Goal: Task Accomplishment & Management: Use online tool/utility

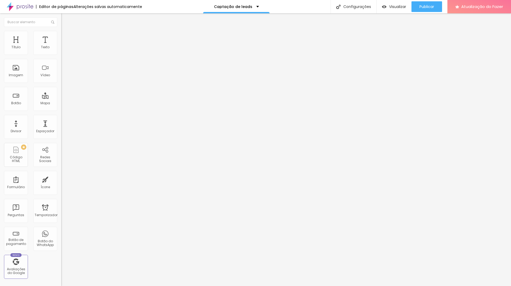
drag, startPoint x: 48, startPoint y: 7, endPoint x: 63, endPoint y: 7, distance: 14.6
click at [48, 7] on font "Editor de páginas" at bounding box center [56, 6] width 34 height 5
click at [365, 9] on font "Configurações" at bounding box center [357, 6] width 28 height 5
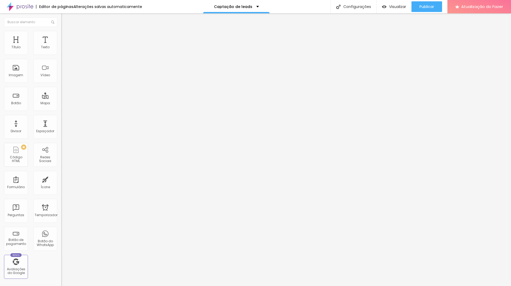
click at [352, 285] on div at bounding box center [255, 291] width 511 height 5
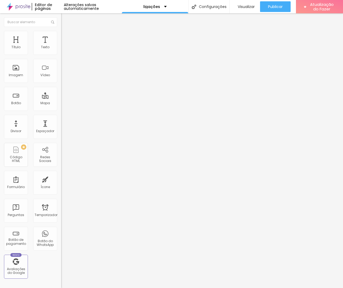
click at [61, 50] on input "Cursos" at bounding box center [93, 47] width 64 height 5
click at [61, 57] on div "Texto Cursos Alinhamento Tamanho Normal Pequeno Normal Grande Link URL https://…" at bounding box center [91, 80] width 61 height 77
type input "w"
type input "WHATS"
click at [61, 50] on input "WHATS" at bounding box center [93, 47] width 64 height 5
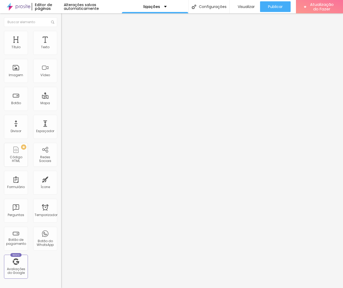
click at [61, 50] on input "WHATS" at bounding box center [93, 47] width 64 height 5
type input "WHATSAPP"
click at [61, 176] on div "Editar nulo Conteúdo Estilo Avançado Texto WHATSAPP Alinhamento Tamanho Normal …" at bounding box center [91, 150] width 61 height 274
click at [61, 50] on input "Meu site" at bounding box center [93, 47] width 64 height 5
drag, startPoint x: 27, startPoint y: 61, endPoint x: 0, endPoint y: 61, distance: 27.1
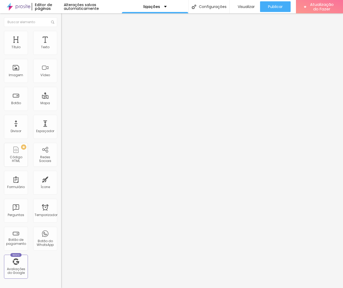
click at [61, 60] on div "Texto Meu site Alinhamento Tamanho Normal Pequeno Normal Grande Link URL https:…" at bounding box center [91, 80] width 61 height 77
click at [61, 110] on input "https://" at bounding box center [93, 106] width 64 height 5
paste input "https://wa.me/message/K6VYWDYUOQFLF1"
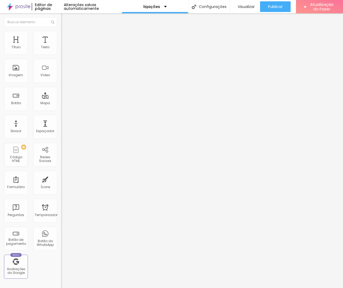
scroll to position [0, 33]
type input "https://https://wa.me/message/K6VYWDYUOQFLF1"
click at [61, 50] on input "Meu site" at bounding box center [93, 47] width 64 height 5
drag, startPoint x: 0, startPoint y: 59, endPoint x: 0, endPoint y: 62, distance: 3.5
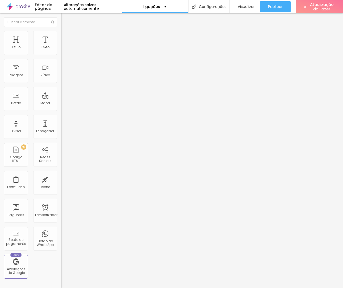
click at [61, 61] on div "Texto Meu site Alinhamento Tamanho Normal Pequeno Normal Grande Link URL https:…" at bounding box center [91, 80] width 61 height 77
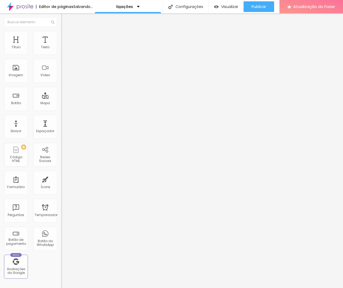
type input "f"
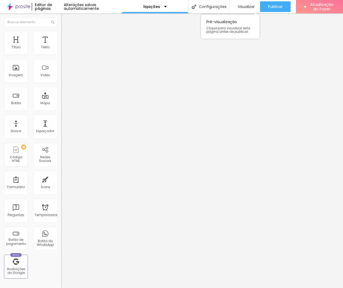
type input "FACEBOOK"
click at [61, 110] on input "https://" at bounding box center [93, 106] width 64 height 5
paste input "https://www.facebook.com/profile.php?id=61555177419074"
click at [61, 110] on input "https://https://www.facebook.com/profile.php?id=61555177419074" at bounding box center [93, 106] width 64 height 5
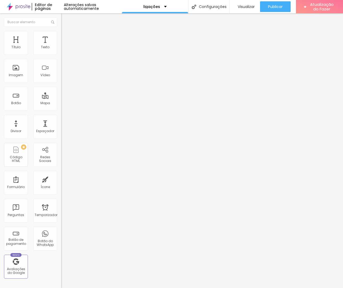
scroll to position [0, 0]
drag, startPoint x: 35, startPoint y: 110, endPoint x: 32, endPoint y: 110, distance: 3.2
click at [61, 110] on input "https://https://www.facebook.com/profile.php?id=61555177419074" at bounding box center [93, 106] width 64 height 5
drag, startPoint x: 18, startPoint y: 110, endPoint x: 0, endPoint y: 110, distance: 17.8
click at [61, 110] on div "Texto FACEBOOK Alinhamento Tamanho Normal Pequeno Normal Grande Link URL https:…" at bounding box center [91, 80] width 61 height 77
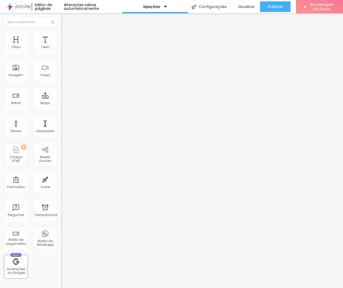
type input "https://www.facebook.com/profile.php?id=61555177419074"
click at [61, 153] on div "Editar nulo Conteúdo Estilo Avançado Texto FACEBOOK Alinhamento Tamanho Normal …" at bounding box center [91, 150] width 61 height 274
click at [61, 110] on input "https://www.facebook.com/profile.php?id=61555177419074" at bounding box center [93, 106] width 64 height 5
drag, startPoint x: 36, startPoint y: 133, endPoint x: 32, endPoint y: 131, distance: 4.4
click at [61, 133] on div "Editar nulo Conteúdo Estilo Avançado Texto FACEBOOK Alinhamento Tamanho Normal …" at bounding box center [91, 150] width 61 height 274
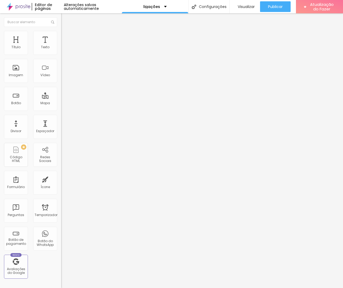
click at [61, 150] on div "Editar nulo Conteúdo Estilo Avançado Texto FACEBOOK Alinhamento Tamanho Normal …" at bounding box center [91, 150] width 61 height 274
click at [61, 110] on input "https://" at bounding box center [93, 106] width 64 height 5
click at [61, 255] on div "Editar nulo Conteúdo Estilo Avançado Texto Pedir orçamento Alinhamento Tamanho …" at bounding box center [91, 150] width 61 height 274
click at [61, 110] on input "https://" at bounding box center [93, 106] width 64 height 5
paste input "https://wa.me/message/K6VYWDYUOQFLF1"
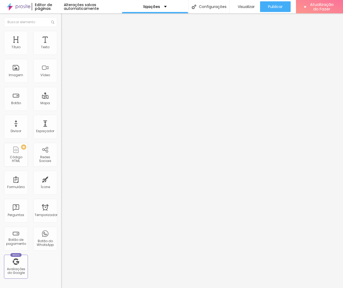
scroll to position [0, 33]
type input "https://https://wa.me/message/K6VYWDYUOQFLF1"
click at [61, 166] on div "Editar nulo Conteúdo Estilo Avançado Texto Pedir orçamento Alinhamento Tamanho …" at bounding box center [91, 150] width 61 height 274
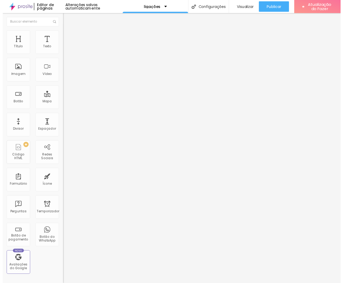
scroll to position [0, 0]
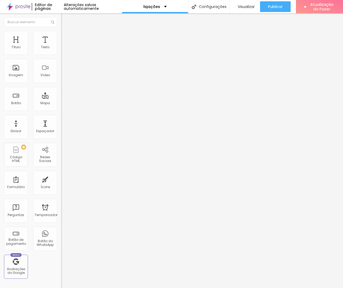
click at [61, 50] on input "Lojinha" at bounding box center [93, 47] width 64 height 5
drag, startPoint x: 37, startPoint y: 60, endPoint x: 0, endPoint y: 58, distance: 37.3
click at [61, 58] on div "Texto Lojinha Alinhamento Tamanho Normal Pequeno Normal Grande Link URL https:/…" at bounding box center [91, 80] width 61 height 77
type input "U"
type input "ú"
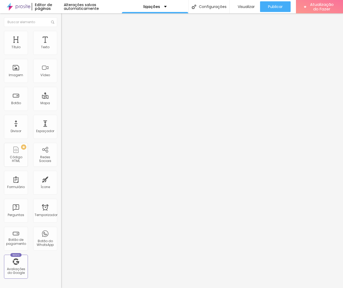
type input "Últimos trabalhos"
click at [61, 149] on div "Editar nulo Conteúdo Estilo Avançado Texto Últimos trabalhos Alinhamento Tamanh…" at bounding box center [91, 150] width 61 height 274
click at [61, 171] on div "Editar nulo Conteúdo Estilo Avançado Texto Últimos trabalhos Alinhamento Tamanh…" at bounding box center [91, 150] width 61 height 274
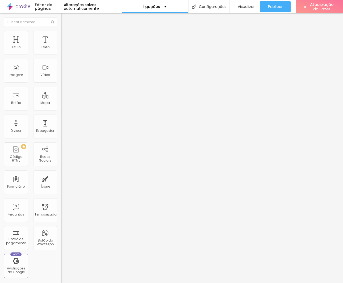
click at [61, 34] on img at bounding box center [63, 33] width 5 height 5
click at [61, 31] on li "Estilo" at bounding box center [91, 28] width 61 height 5
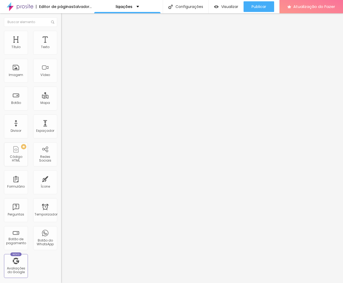
click at [61, 55] on div "Endereço Alboom Brasil" at bounding box center [91, 48] width 61 height 13
click at [61, 50] on input "Alboom Brasil" at bounding box center [93, 47] width 64 height 5
drag, startPoint x: 37, startPoint y: 59, endPoint x: 0, endPoint y: 61, distance: 37.3
click at [61, 61] on div "Endereço Alboom Brasil Alinhamento 15 Ampliação" at bounding box center [91, 95] width 61 height 106
click at [61, 33] on img at bounding box center [63, 33] width 5 height 5
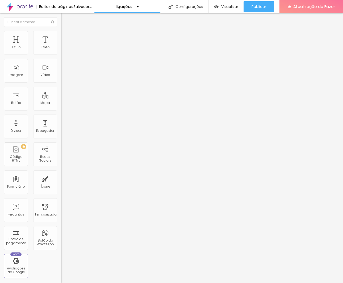
click at [61, 30] on img at bounding box center [63, 28] width 5 height 5
click at [61, 50] on input "Alboom Brasil" at bounding box center [93, 47] width 64 height 5
drag, startPoint x: 31, startPoint y: 60, endPoint x: 0, endPoint y: 61, distance: 31.4
click at [61, 60] on div "Endereço Alboom Brasil Alinhamento 15 Ampliação" at bounding box center [91, 95] width 61 height 106
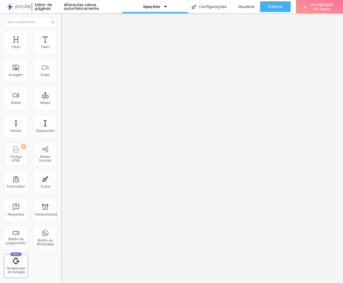
type input "r"
click at [61, 50] on input "text" at bounding box center [93, 47] width 64 height 5
paste input "https://www.google.com/maps/place/Fot%C3%B3grafo+Willian+Santos+-+STUDIO+WS+PHO…"
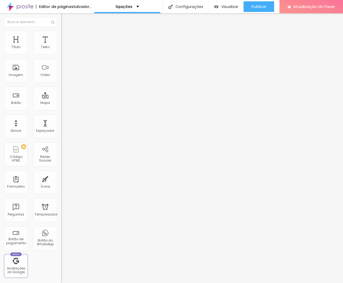
type input "https://www.google.com/maps/place/Fot%C3%B3grafo+Willian+Santos+-+STUDIO+WS+PHO…"
click at [61, 131] on div "Editar nulo Conteúdo Estilo Avançado Endereço https://www.google.com/maps/place…" at bounding box center [91, 148] width 61 height 270
click at [61, 50] on input "https://www.google.com/maps/place/Fot%C3%B3grafo+Willian+Santos+-+STUDIO+WS+PHO…" at bounding box center [93, 47] width 64 height 5
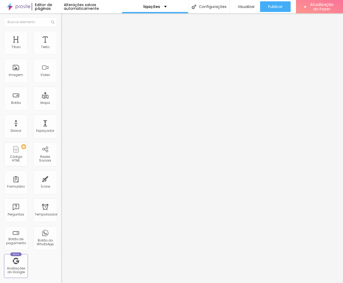
click at [61, 50] on input "Rua" at bounding box center [93, 47] width 64 height 5
drag, startPoint x: 3, startPoint y: 60, endPoint x: 0, endPoint y: 60, distance: 3.5
click at [61, 60] on div "Endereço Rua Alinhamento 15 Ampliação" at bounding box center [91, 95] width 61 height 106
paste input "Fotógrafo Willian Santos - STUDIO WS PHOTOS"
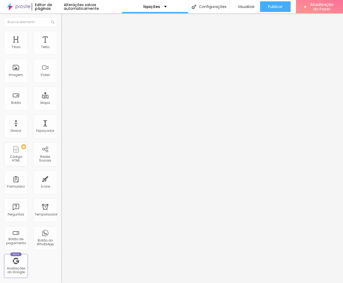
type input "Fotógrafo Willian Santos - STUDIO WS PHOTOS"
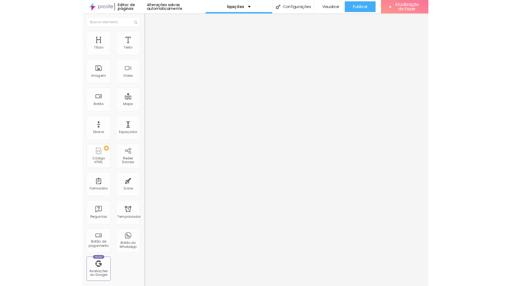
scroll to position [0, 0]
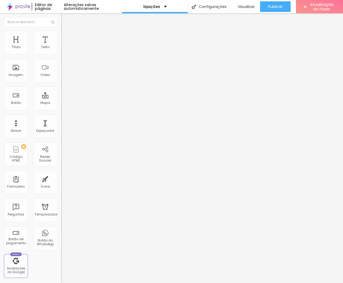
click at [61, 220] on div "Editar nulo Estilo Avançado Tamanho Título 1 H1 Título 2 H2 Título 3 H3 Título …" at bounding box center [91, 148] width 61 height 270
click at [61, 113] on div "Editar nulo Conteúdo Estilo Avançado Endereço Fotógrafo Willian Santos - STUDIO…" at bounding box center [91, 148] width 61 height 270
click at [61, 34] on img at bounding box center [63, 33] width 5 height 5
click at [66, 38] on font "Avançado" at bounding box center [75, 40] width 18 height 5
click at [66, 31] on font "Conteúdo" at bounding box center [74, 29] width 17 height 5
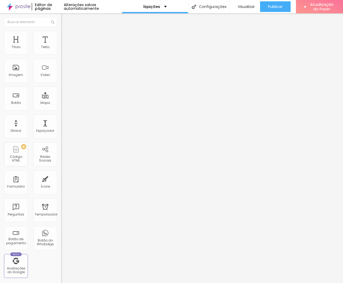
click at [61, 154] on div "Editar nulo Conteúdo Estilo Avançado Endereço Fotógrafo Willian Santos - STUDIO…" at bounding box center [91, 148] width 61 height 270
click at [64, 46] on font "Trocar imagem" at bounding box center [77, 43] width 26 height 5
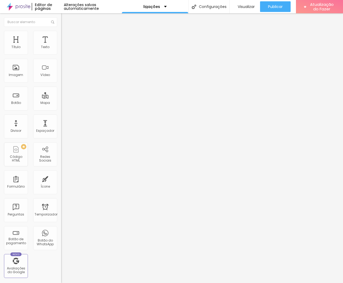
drag, startPoint x: 35, startPoint y: 65, endPoint x: 35, endPoint y: 62, distance: 2.9
click at [61, 45] on div "Trocar imagem" at bounding box center [91, 44] width 61 height 4
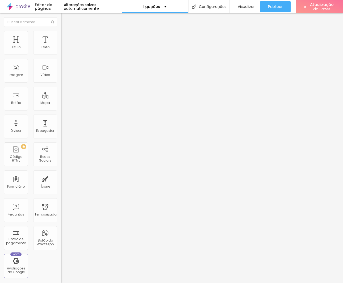
click at [64, 46] on font "Trocar imagem" at bounding box center [77, 43] width 26 height 5
drag, startPoint x: 109, startPoint y: 203, endPoint x: 107, endPoint y: 187, distance: 16.6
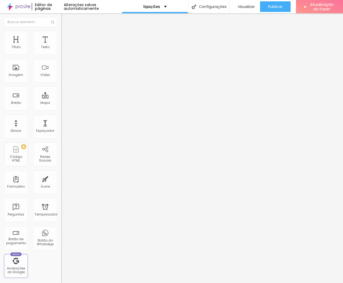
click at [64, 46] on font "Trocar imagem" at bounding box center [77, 43] width 26 height 5
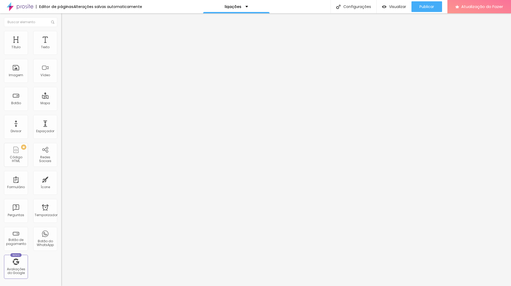
click at [61, 33] on li "Estilo" at bounding box center [91, 33] width 61 height 5
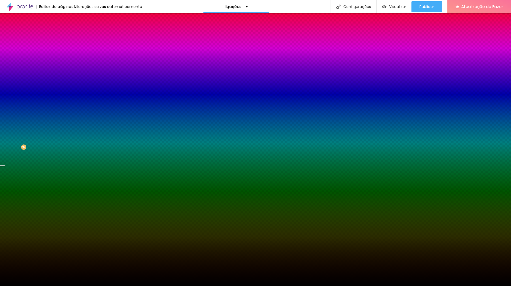
click at [64, 49] on font "Trocar imagem" at bounding box center [77, 46] width 26 height 5
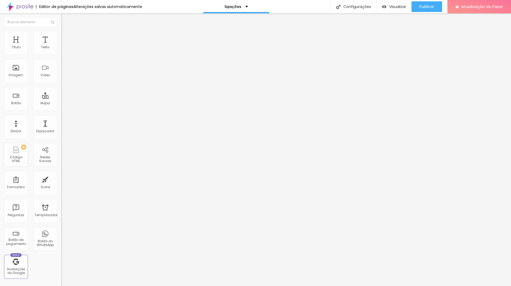
drag, startPoint x: 27, startPoint y: 155, endPoint x: 30, endPoint y: 64, distance: 90.3
click at [61, 154] on div "Editar nulo Conteúdo Estilo Avançado Texto Últimos trabalhos Alinhamento Tamanh…" at bounding box center [91, 149] width 61 height 272
click at [61, 34] on img at bounding box center [63, 33] width 5 height 5
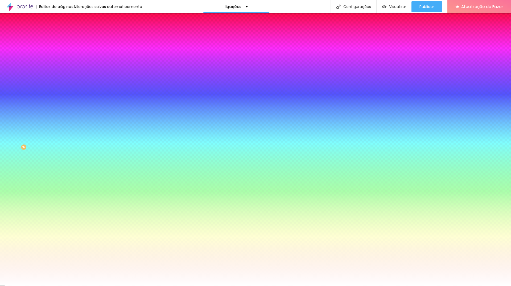
click at [61, 31] on li "Conteúdo" at bounding box center [91, 28] width 61 height 5
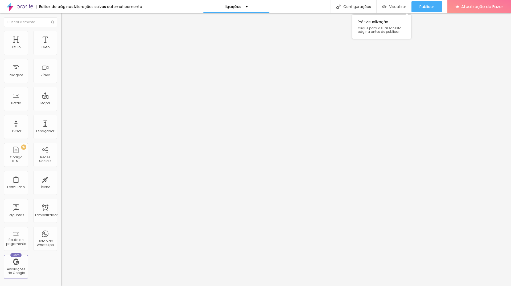
click at [277, 6] on font "Visualizar" at bounding box center [397, 6] width 17 height 5
click at [61, 164] on div "Editar nulo Conteúdo Estilo Avançado Texto FACEBOOK Alinhamento Tamanho Normal …" at bounding box center [91, 149] width 61 height 272
click at [61, 50] on input "FACEBOOK" at bounding box center [93, 47] width 64 height 5
click at [66, 36] on font "Estilo" at bounding box center [70, 34] width 8 height 5
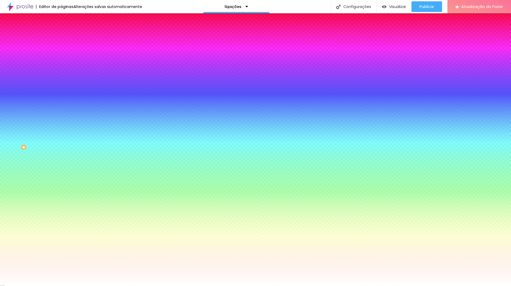
click at [61, 31] on li "Conteúdo" at bounding box center [91, 28] width 61 height 5
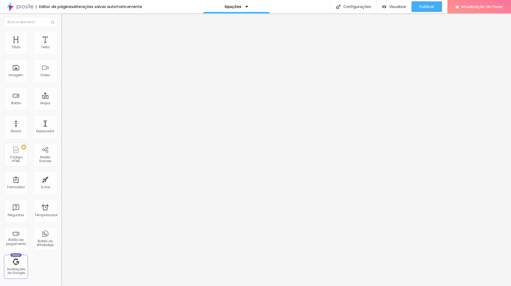
drag, startPoint x: 40, startPoint y: 58, endPoint x: 0, endPoint y: 58, distance: 40.5
click at [61, 58] on div "Texto FACEBOOK Alinhamento Tamanho Normal Pequeno Normal Grande Link URL https:…" at bounding box center [91, 80] width 61 height 77
click at [277, 7] on font "Publicar" at bounding box center [426, 6] width 15 height 5
